Goal: Task Accomplishment & Management: Use online tool/utility

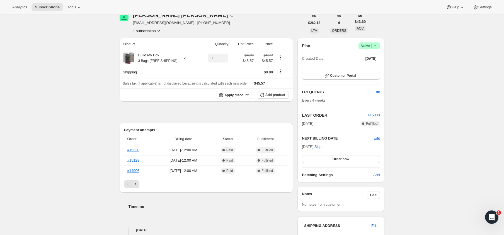
scroll to position [29, 0]
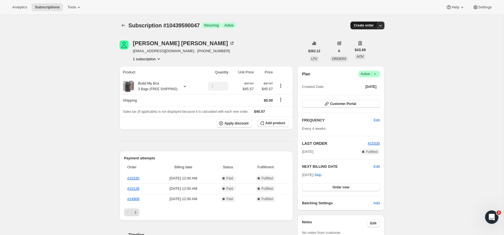
click at [366, 24] on span "Create order" at bounding box center [363, 25] width 20 height 4
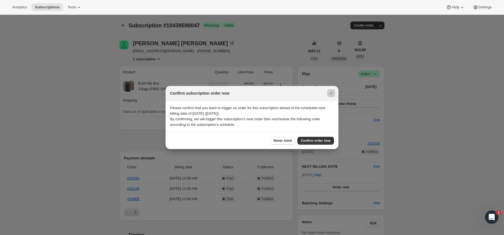
click at [258, 58] on div at bounding box center [252, 117] width 504 height 235
